Goal: Information Seeking & Learning: Understand process/instructions

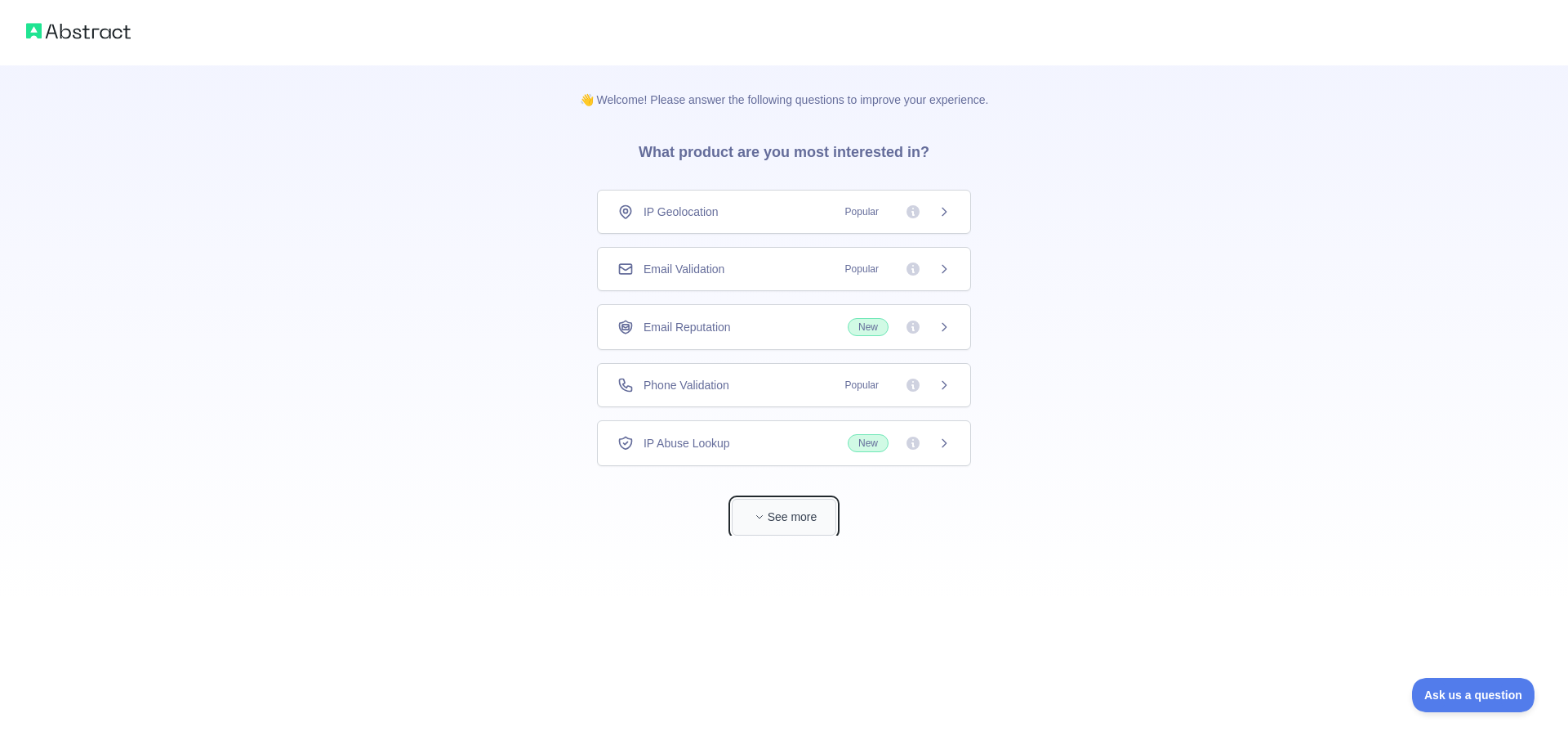
click at [784, 513] on button "See more" at bounding box center [784, 517] width 104 height 36
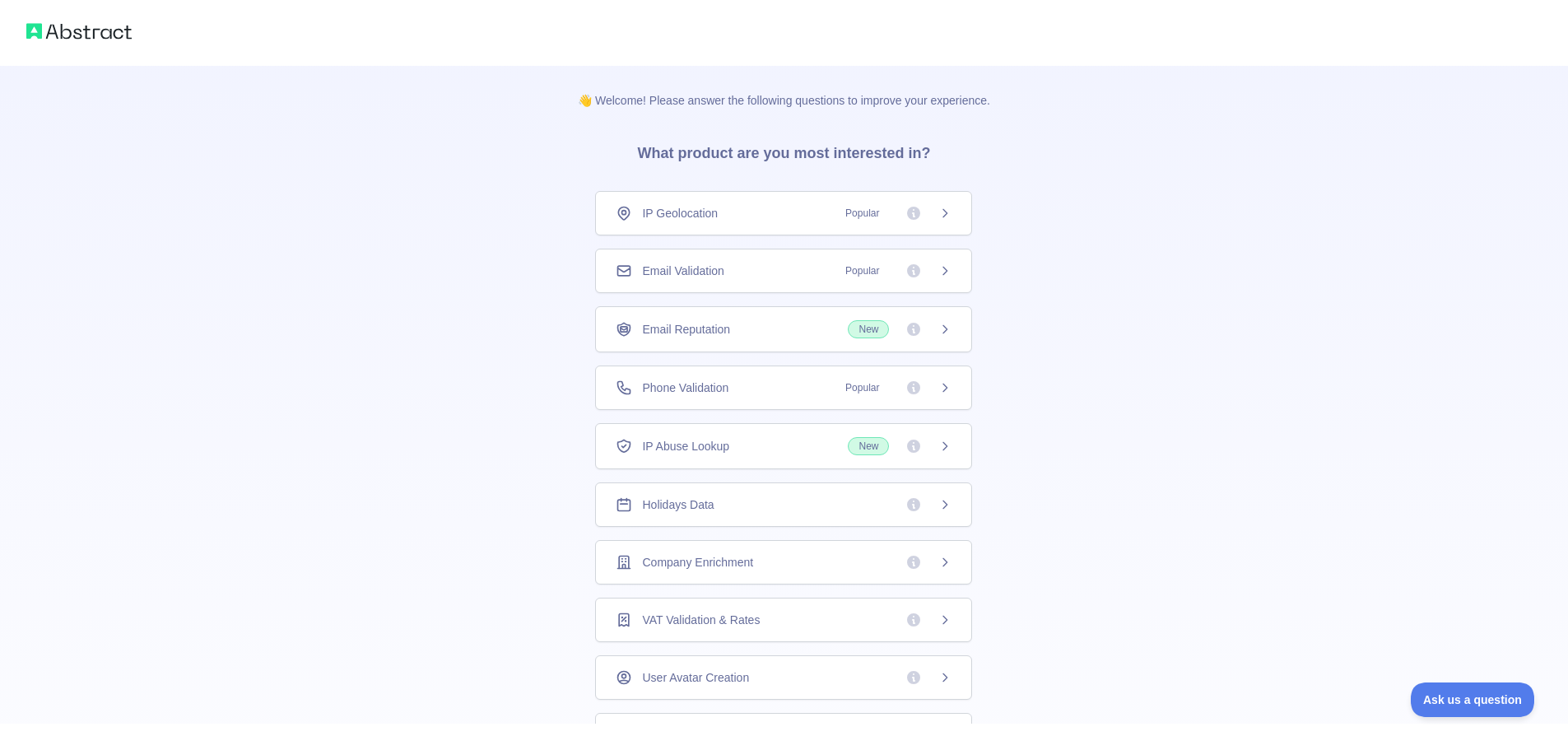
click at [670, 506] on span "Holidays Data" at bounding box center [678, 505] width 71 height 16
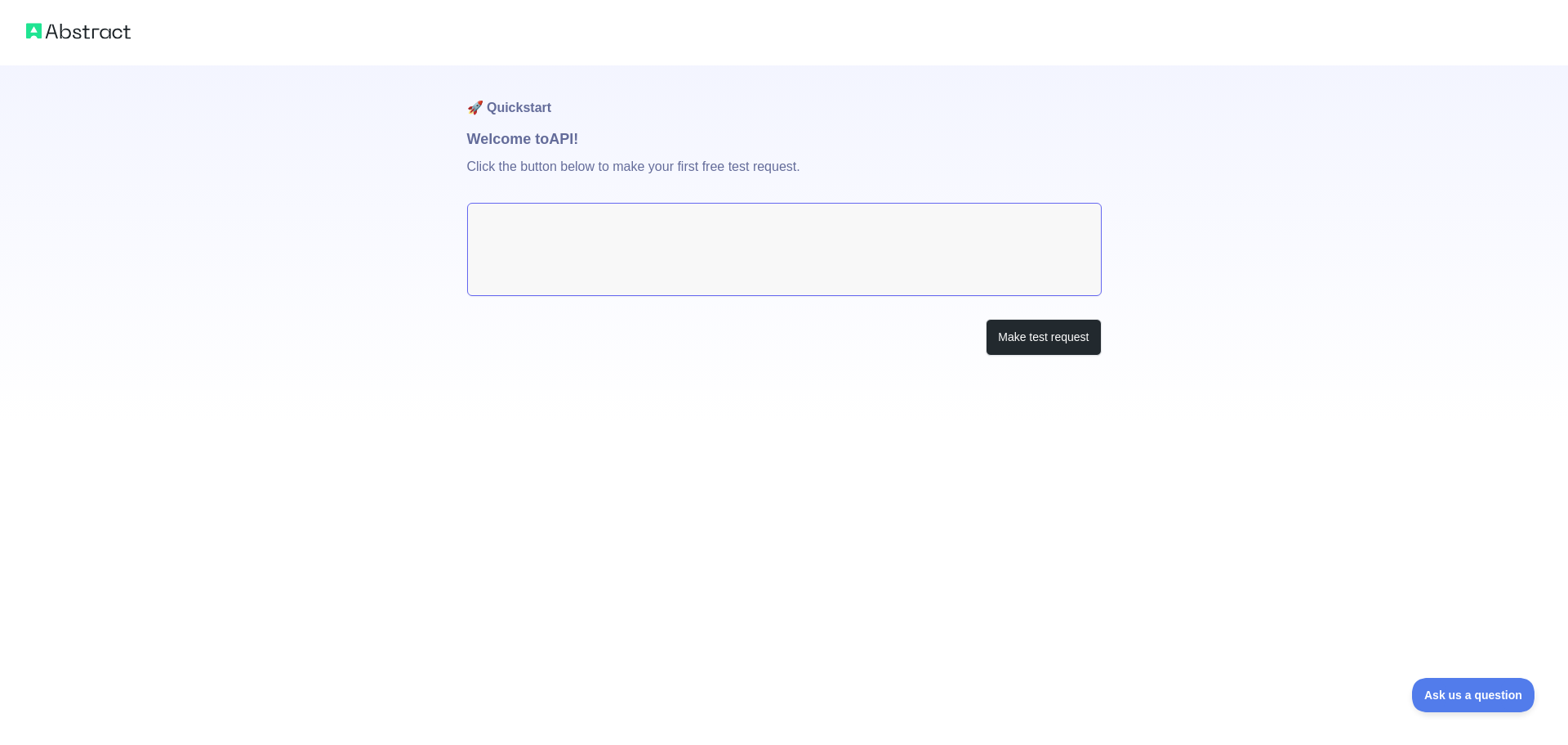
click at [644, 233] on textarea at bounding box center [784, 249] width 635 height 94
click at [720, 236] on textarea at bounding box center [784, 249] width 635 height 94
click at [676, 217] on textarea at bounding box center [784, 249] width 635 height 94
click at [1044, 334] on button "Make test request" at bounding box center [1043, 337] width 115 height 36
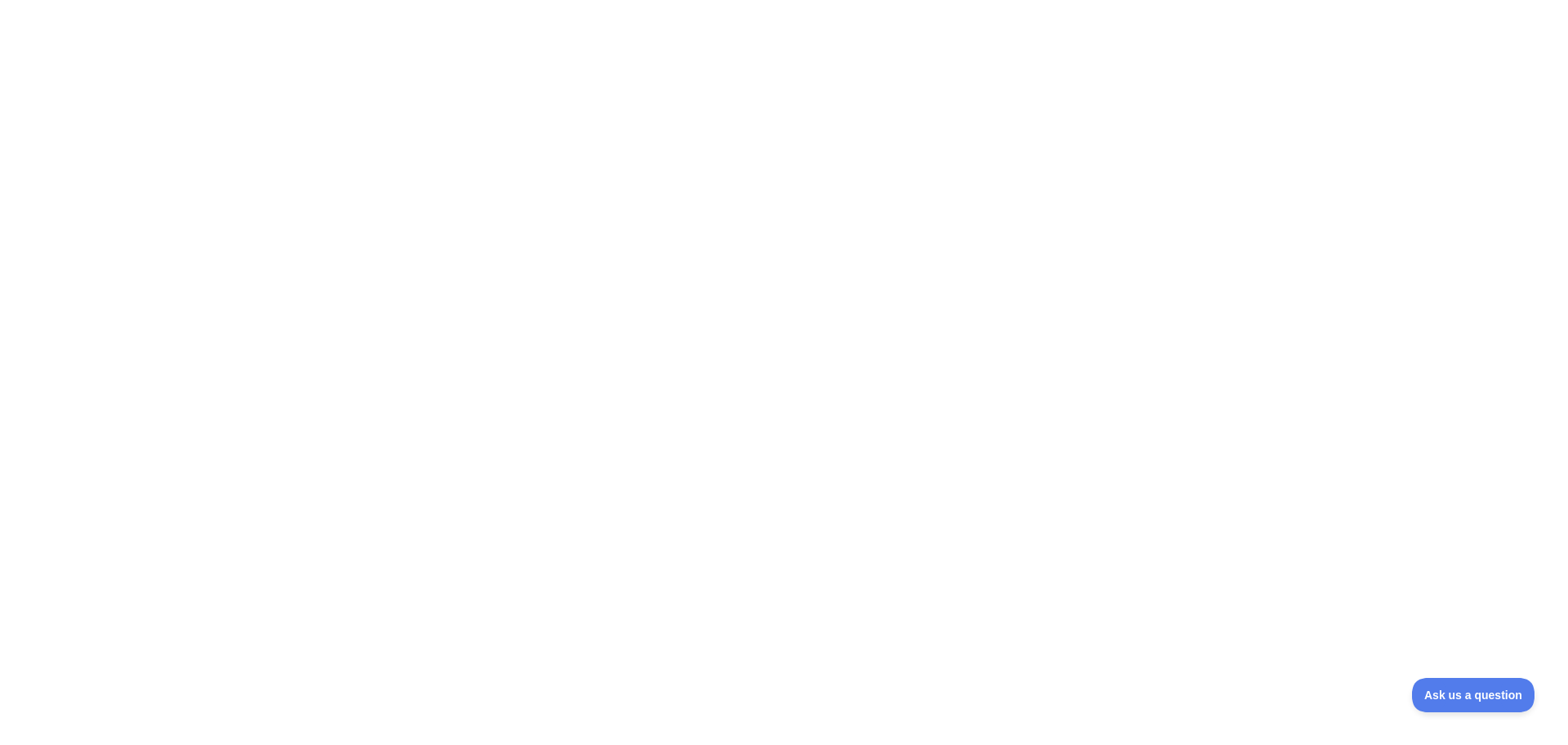
click at [714, 246] on div at bounding box center [784, 372] width 1568 height 745
click at [1450, 699] on button "Ask us a question" at bounding box center [1465, 692] width 123 height 35
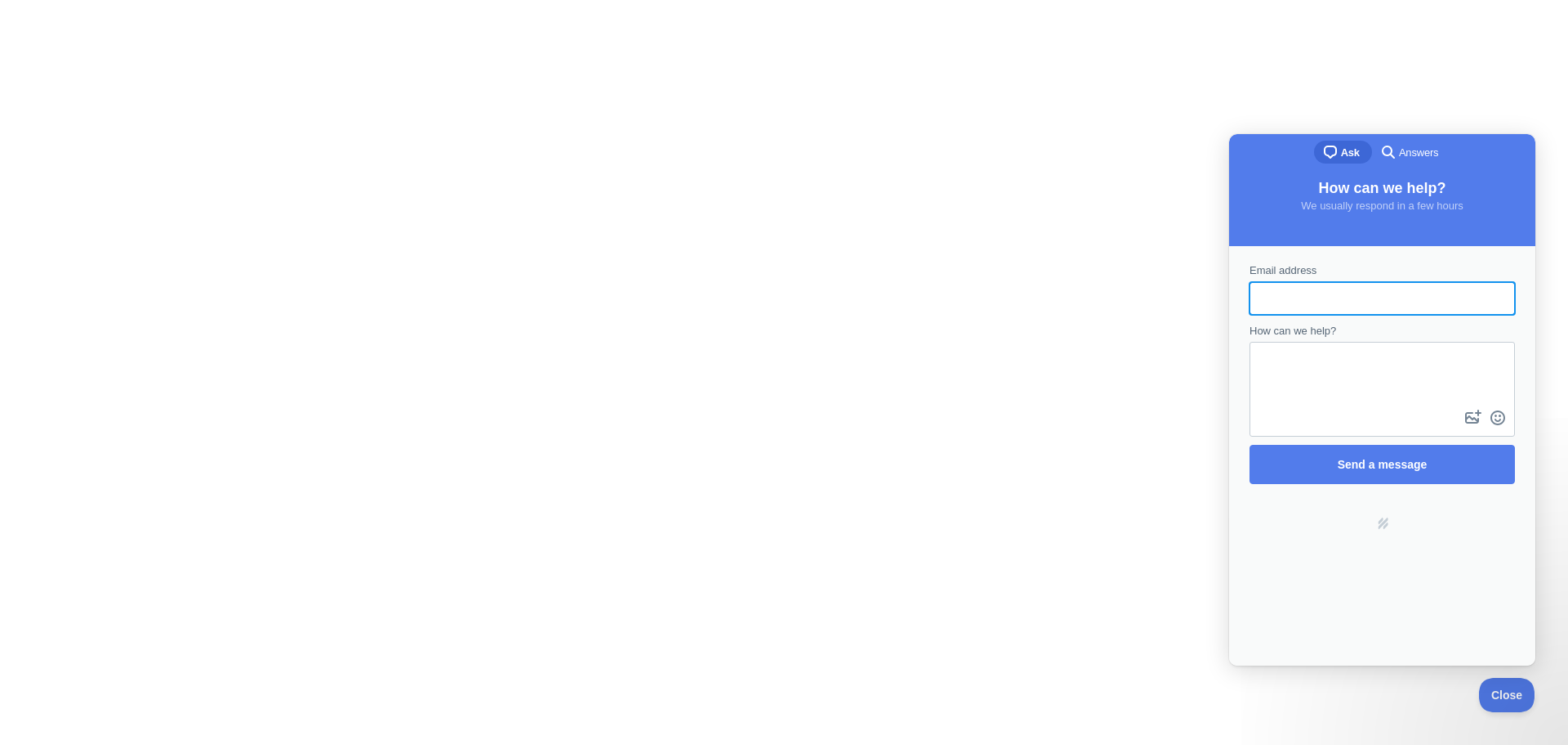
click at [1024, 305] on div at bounding box center [784, 372] width 1568 height 745
click at [1512, 686] on button "Close" at bounding box center [1503, 692] width 55 height 35
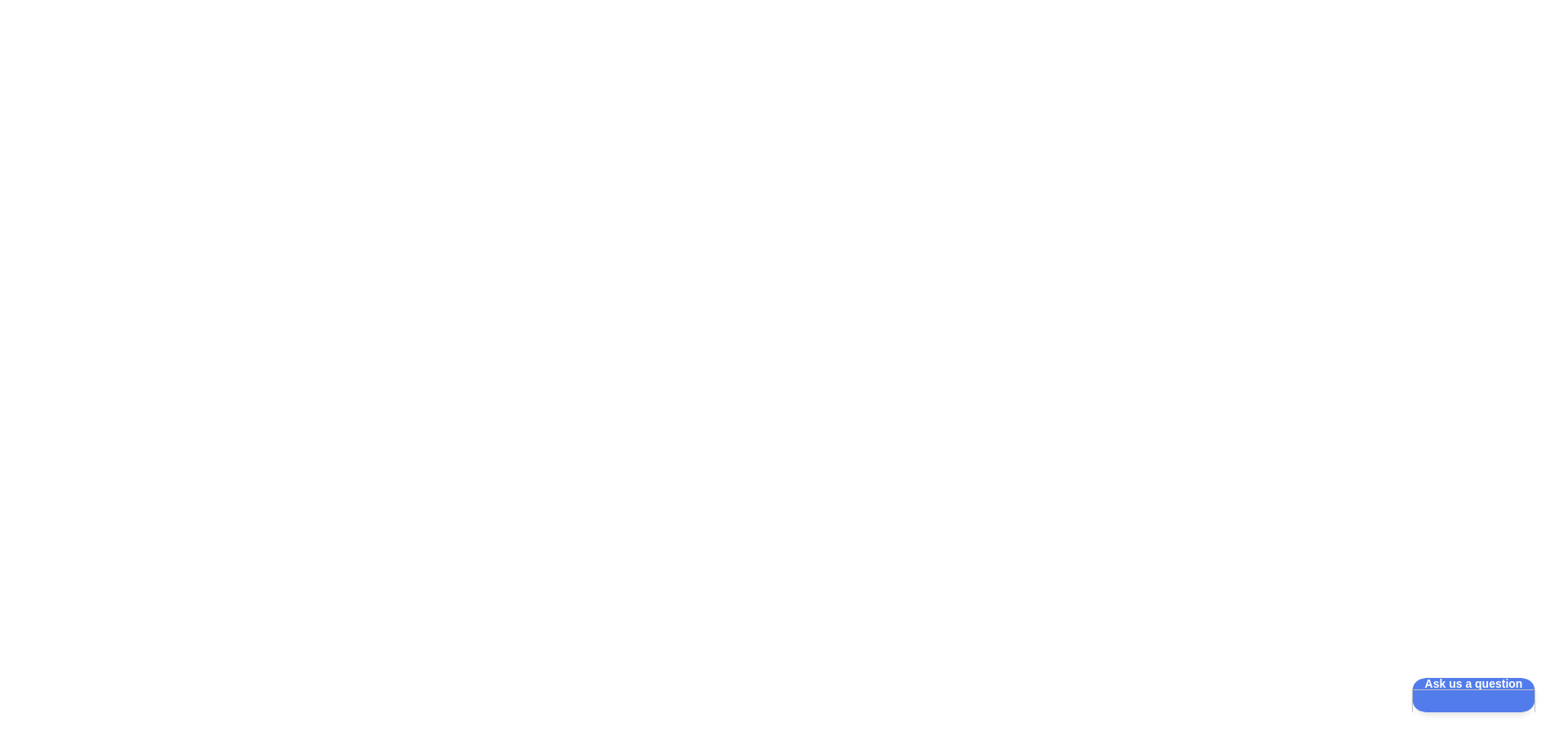
click at [974, 376] on div at bounding box center [784, 372] width 1568 height 745
drag, startPoint x: 870, startPoint y: 323, endPoint x: 762, endPoint y: 321, distance: 108.0
click at [762, 321] on div at bounding box center [784, 372] width 1568 height 745
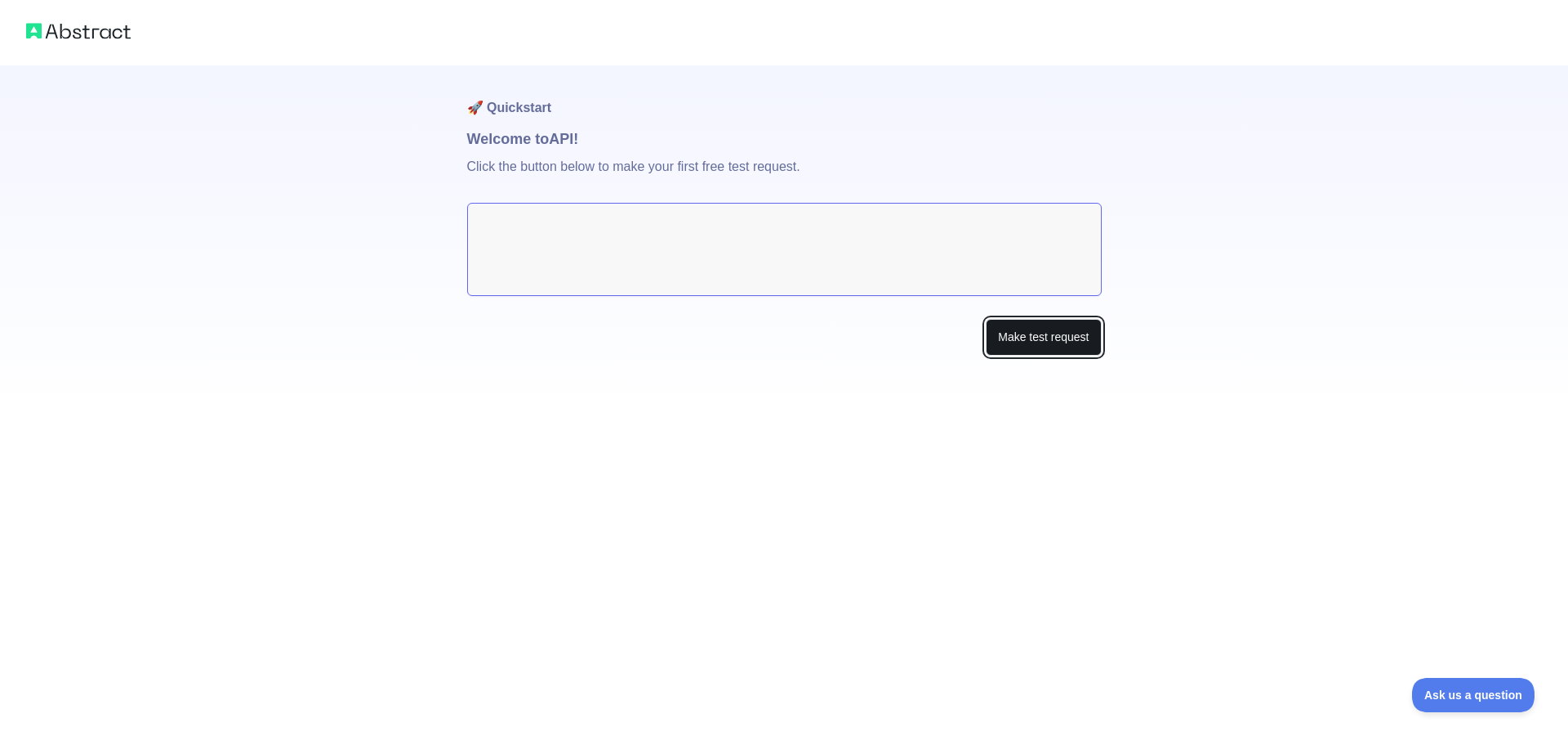
click at [1031, 348] on button "Make test request" at bounding box center [1043, 337] width 115 height 36
click at [620, 249] on textarea at bounding box center [784, 249] width 635 height 94
click at [1018, 328] on button "Make test request" at bounding box center [1043, 337] width 115 height 36
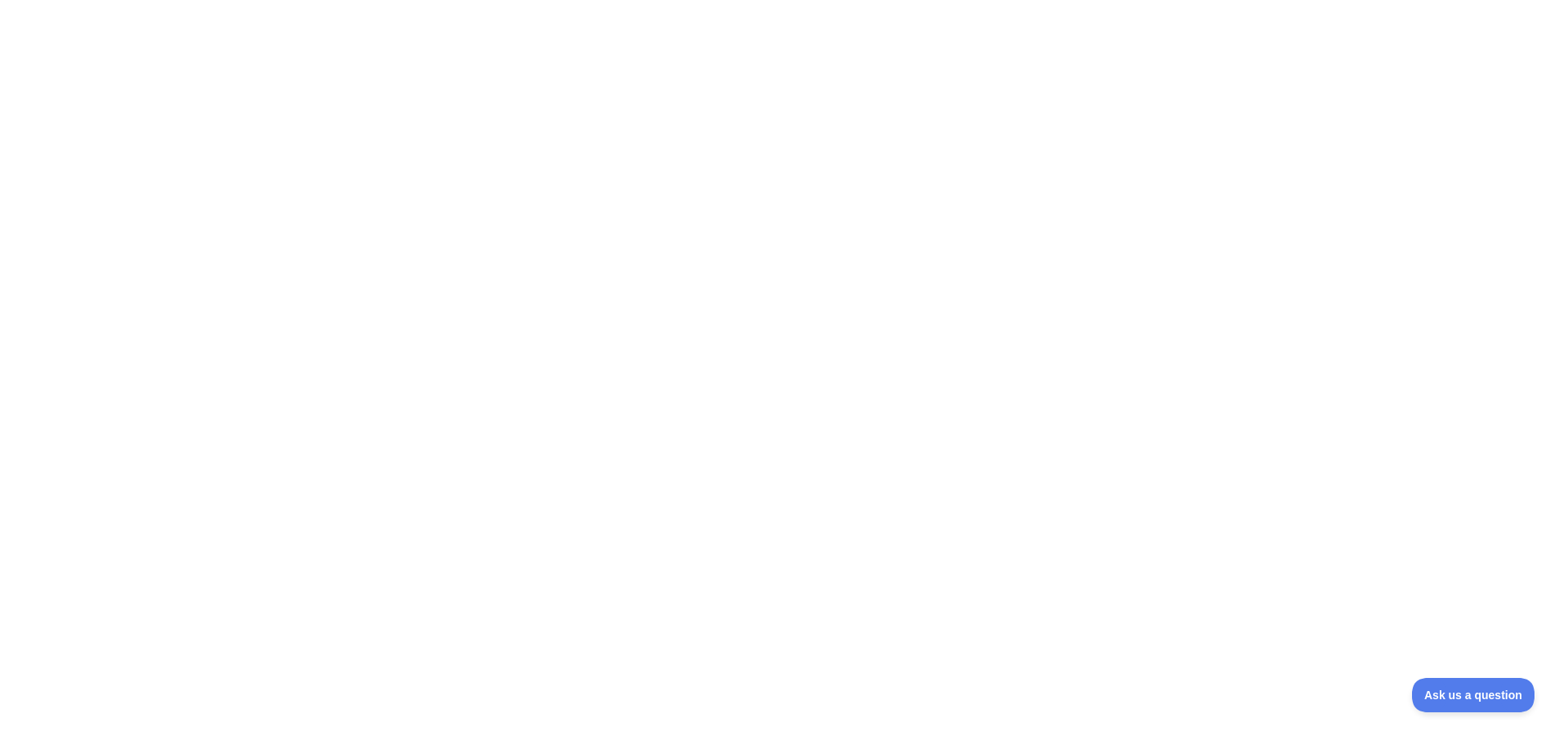
drag, startPoint x: 1413, startPoint y: 5, endPoint x: 1115, endPoint y: 194, distance: 352.9
click at [1115, 194] on div at bounding box center [784, 372] width 1568 height 745
